Goal: Task Accomplishment & Management: Complete application form

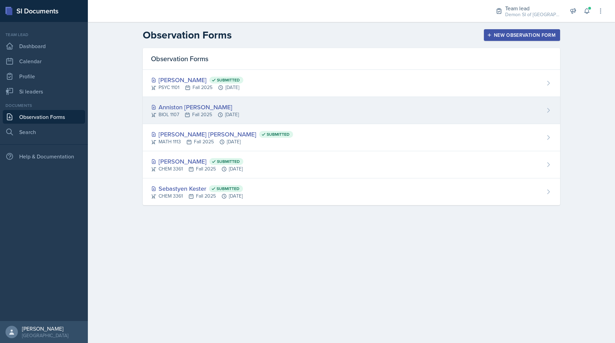
click at [192, 106] on div "Anniston [PERSON_NAME]" at bounding box center [195, 106] width 88 height 9
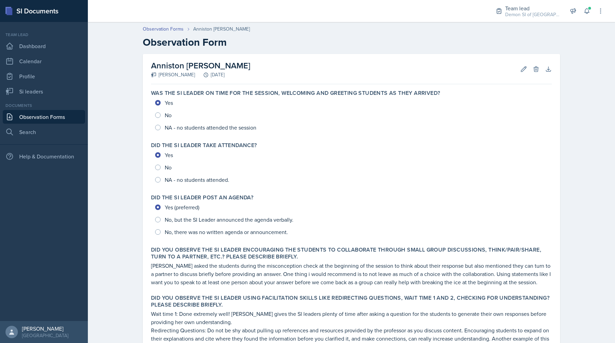
scroll to position [299, 0]
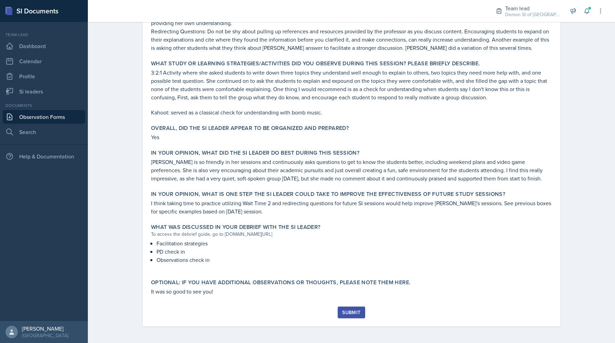
click at [346, 315] on div "Submit" at bounding box center [351, 311] width 18 height 5
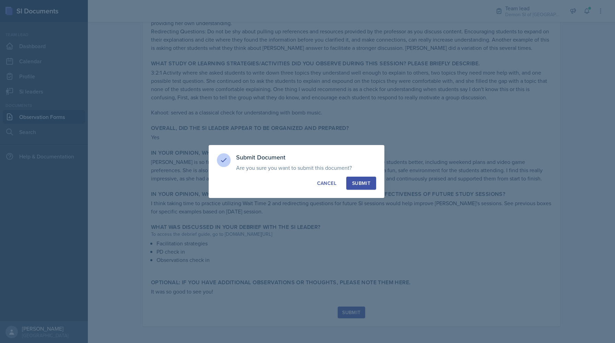
click at [362, 186] on div "Submit" at bounding box center [361, 183] width 18 height 7
radio input "true"
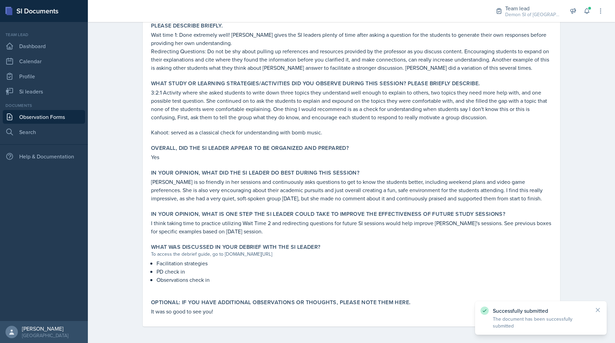
scroll to position [279, 0]
click at [60, 114] on link "Observation Forms" at bounding box center [44, 117] width 82 height 14
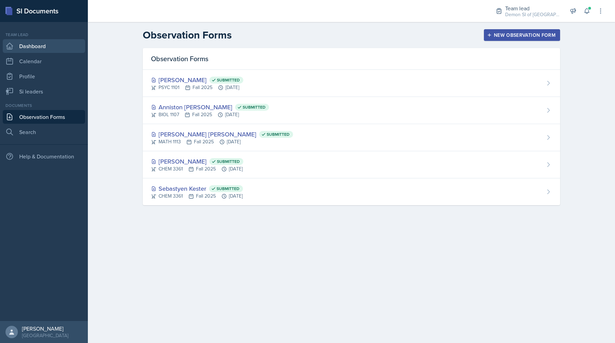
click at [48, 44] on link "Dashboard" at bounding box center [44, 46] width 82 height 14
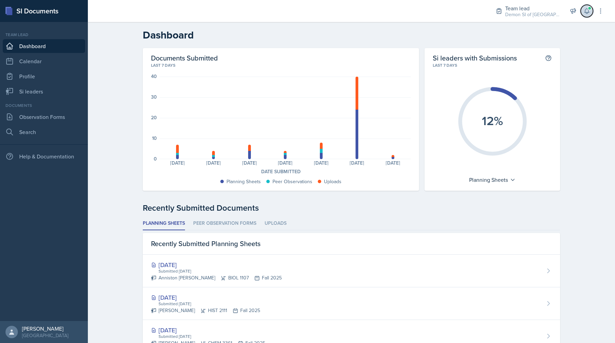
click at [588, 14] on icon at bounding box center [587, 11] width 7 height 7
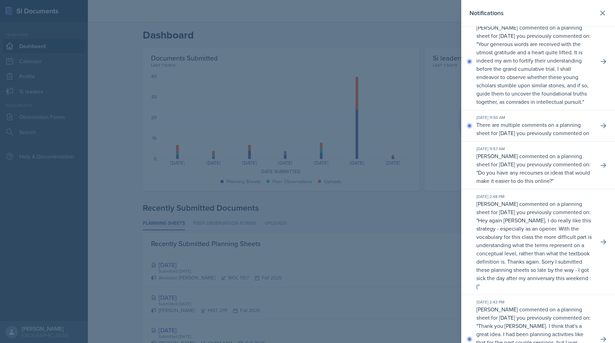
scroll to position [15, 0]
click at [604, 127] on icon at bounding box center [603, 123] width 7 height 7
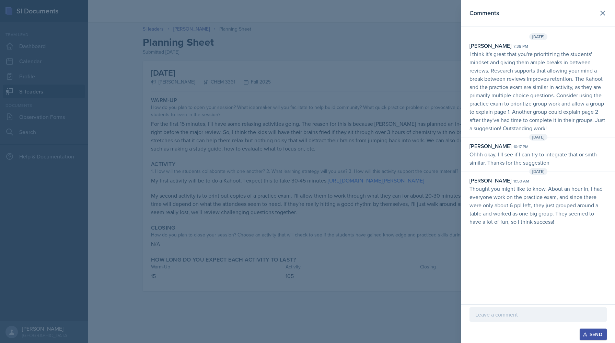
click at [394, 97] on div at bounding box center [307, 171] width 615 height 343
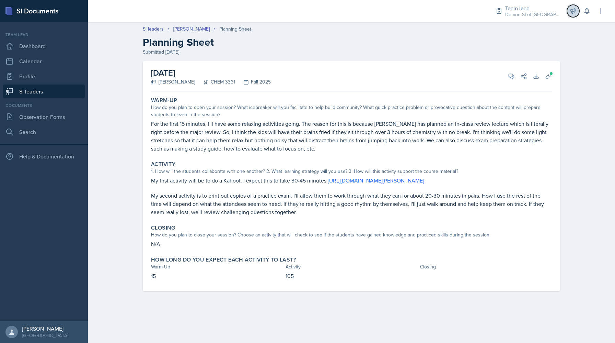
click at [572, 14] on icon at bounding box center [573, 11] width 7 height 7
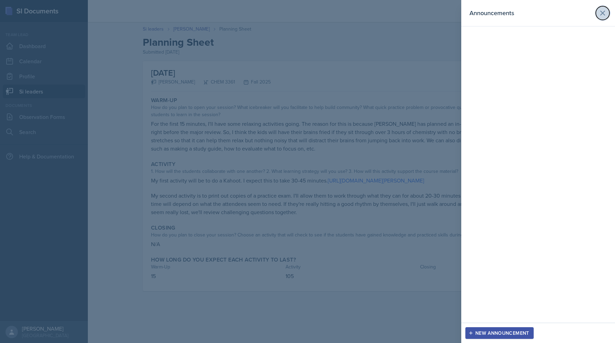
click at [600, 12] on icon at bounding box center [603, 13] width 8 height 8
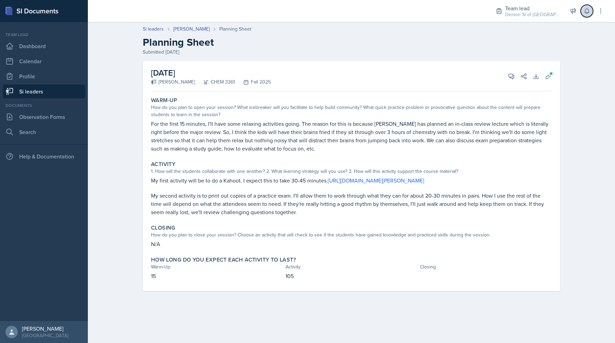
click at [588, 10] on icon at bounding box center [587, 11] width 7 height 7
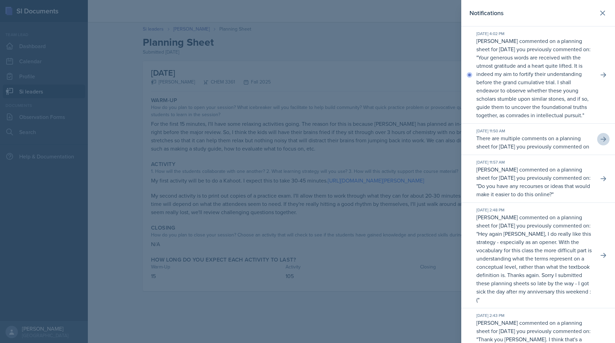
click at [173, 62] on div at bounding box center [307, 171] width 615 height 343
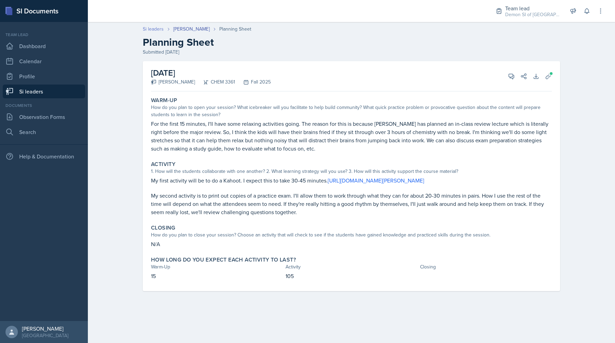
click at [158, 30] on link "Si leaders" at bounding box center [153, 28] width 21 height 7
